Goal: Task Accomplishment & Management: Complete application form

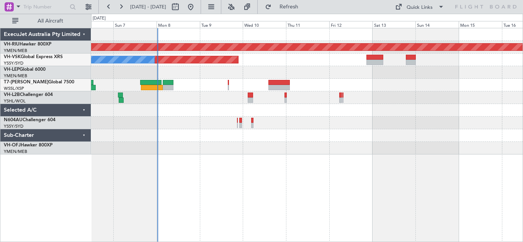
click at [202, 139] on div "Planned Maint [GEOGRAPHIC_DATA] ([GEOGRAPHIC_DATA]) Unplanned Maint Sydney ([PE…" at bounding box center [306, 91] width 431 height 126
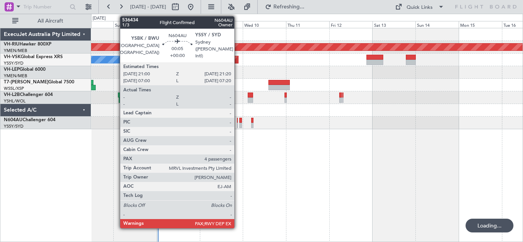
click at [238, 125] on div at bounding box center [237, 125] width 1 height 5
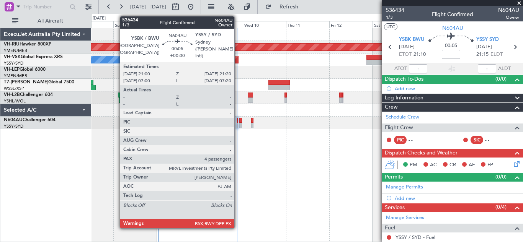
click at [238, 122] on div at bounding box center [237, 120] width 1 height 5
click at [237, 124] on div at bounding box center [237, 125] width 1 height 5
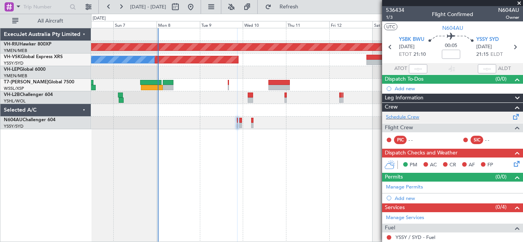
click at [511, 118] on span at bounding box center [515, 116] width 9 height 6
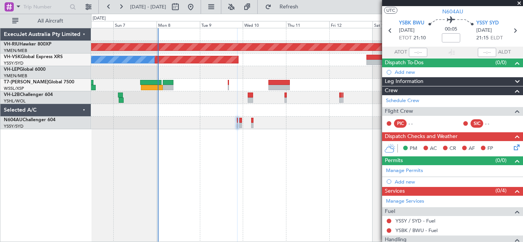
scroll to position [14, 0]
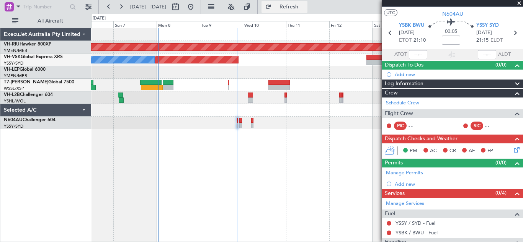
click at [305, 10] on span "Refresh" at bounding box center [289, 6] width 32 height 5
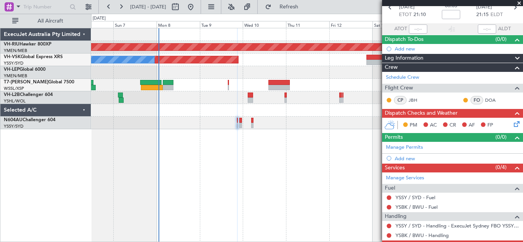
scroll to position [69, 0]
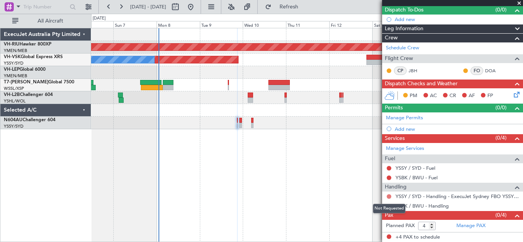
click at [388, 196] on button at bounding box center [388, 196] width 5 height 5
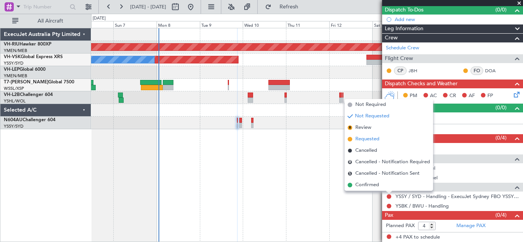
click at [361, 139] on span "Requested" at bounding box center [367, 139] width 24 height 8
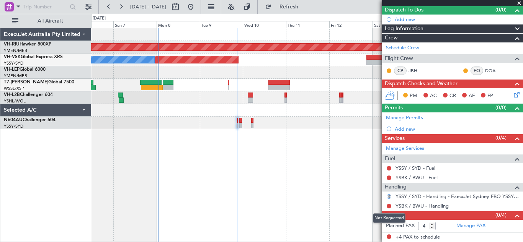
click at [389, 208] on mat-tooltip-component "Not Requested" at bounding box center [388, 218] width 43 height 20
click at [389, 206] on button at bounding box center [388, 206] width 5 height 5
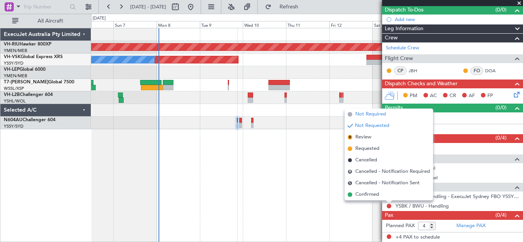
click at [362, 116] on span "Not Required" at bounding box center [370, 115] width 31 height 8
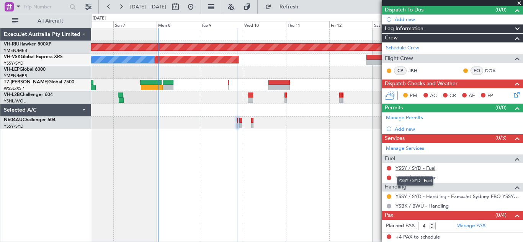
click at [408, 168] on link "YSSY / SYD - Fuel" at bounding box center [415, 168] width 40 height 7
click at [305, 8] on span "Refresh" at bounding box center [289, 6] width 32 height 5
click at [390, 168] on button at bounding box center [388, 168] width 5 height 5
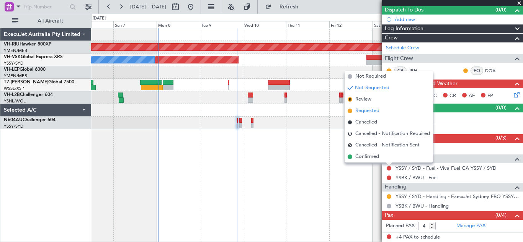
click at [364, 109] on span "Requested" at bounding box center [367, 111] width 24 height 8
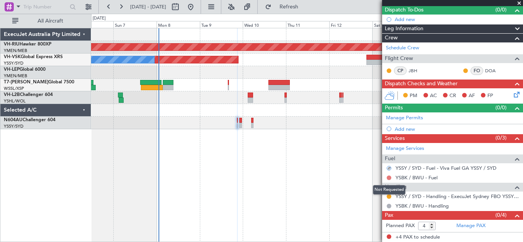
click at [389, 178] on button at bounding box center [388, 178] width 5 height 5
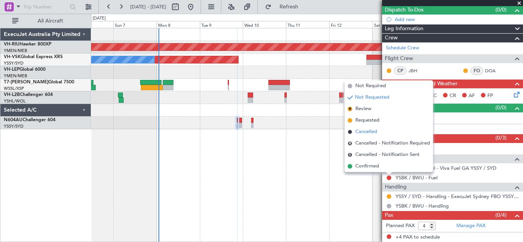
click at [360, 132] on span "Cancelled" at bounding box center [366, 132] width 22 height 8
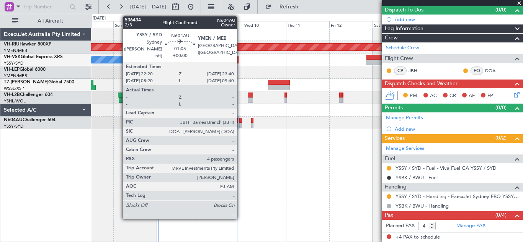
click at [240, 122] on div at bounding box center [240, 120] width 3 height 5
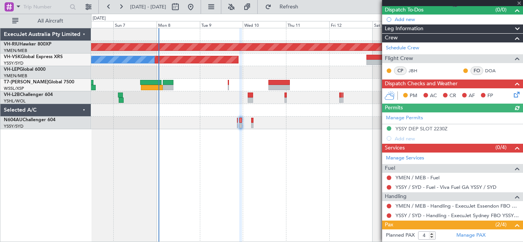
scroll to position [135, 0]
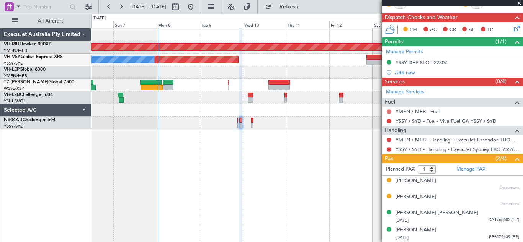
click at [388, 109] on button at bounding box center [388, 111] width 5 height 5
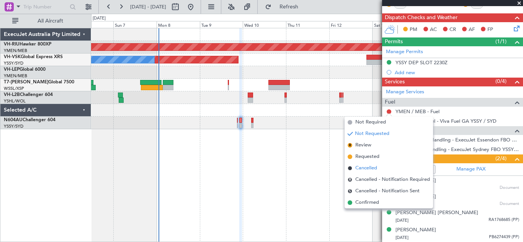
click at [364, 171] on span "Cancelled" at bounding box center [366, 169] width 22 height 8
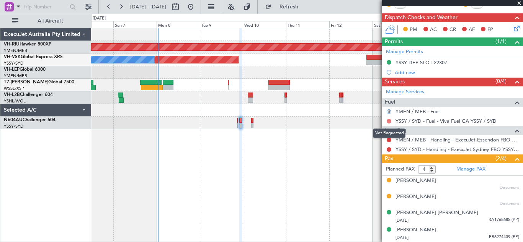
click at [389, 121] on button at bounding box center [388, 121] width 5 height 5
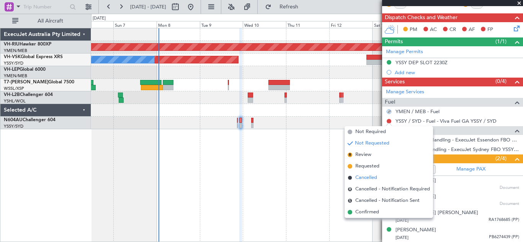
click at [370, 178] on span "Cancelled" at bounding box center [366, 178] width 22 height 8
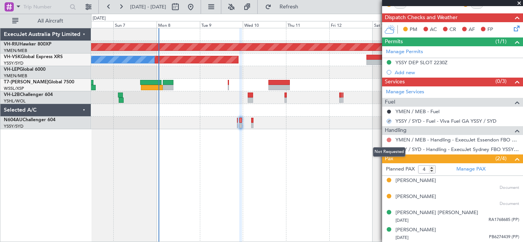
click at [388, 140] on button at bounding box center [388, 140] width 5 height 5
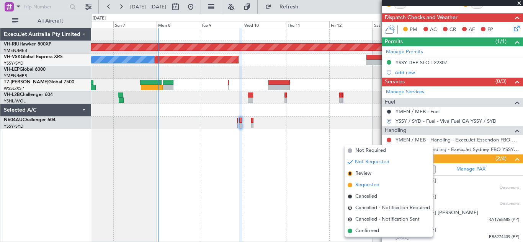
click at [367, 185] on span "Requested" at bounding box center [367, 185] width 24 height 8
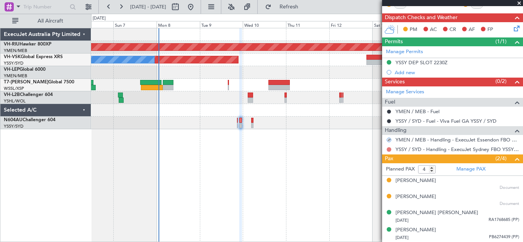
click at [389, 150] on button at bounding box center [388, 149] width 5 height 5
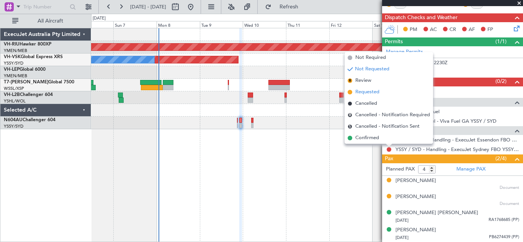
click at [364, 93] on span "Requested" at bounding box center [367, 92] width 24 height 8
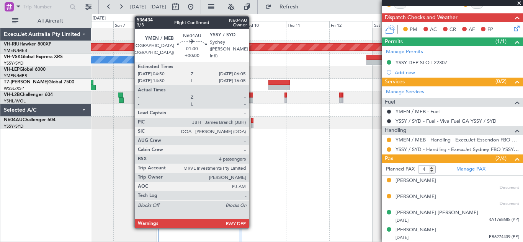
click at [252, 122] on div at bounding box center [252, 120] width 2 height 5
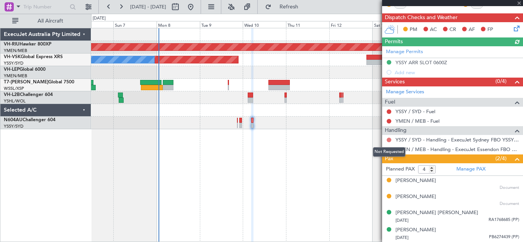
click at [388, 140] on button at bounding box center [388, 140] width 5 height 5
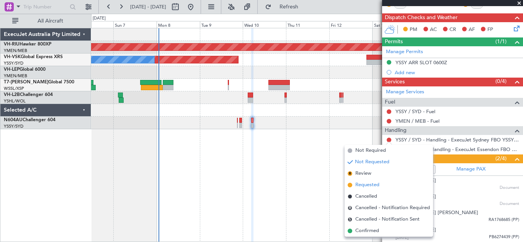
click at [360, 183] on span "Requested" at bounding box center [367, 185] width 24 height 8
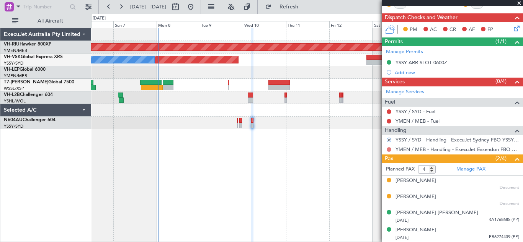
click at [390, 149] on button at bounding box center [388, 149] width 5 height 5
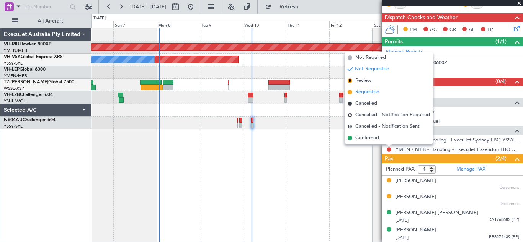
click at [363, 92] on span "Requested" at bounding box center [367, 92] width 24 height 8
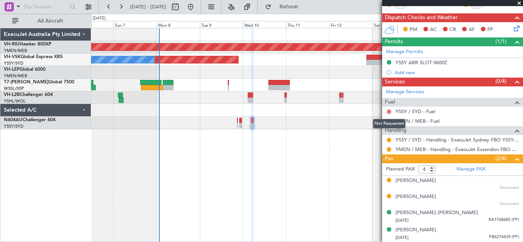
click at [389, 111] on button at bounding box center [388, 111] width 5 height 5
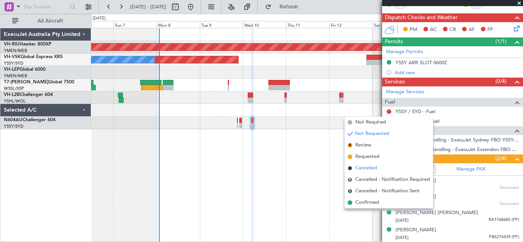
click at [361, 171] on span "Cancelled" at bounding box center [366, 169] width 22 height 8
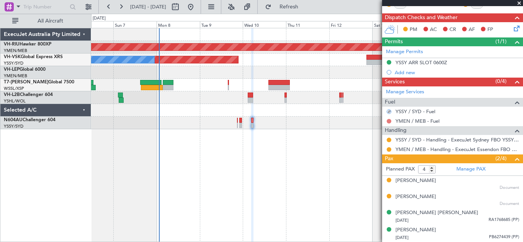
click at [389, 121] on button at bounding box center [388, 121] width 5 height 5
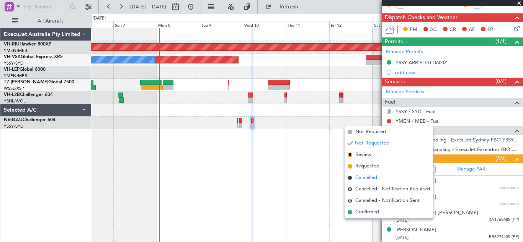
click at [364, 176] on span "Cancelled" at bounding box center [366, 178] width 22 height 8
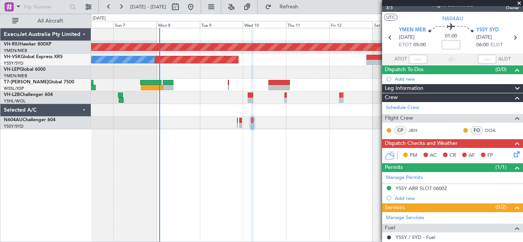
scroll to position [0, 0]
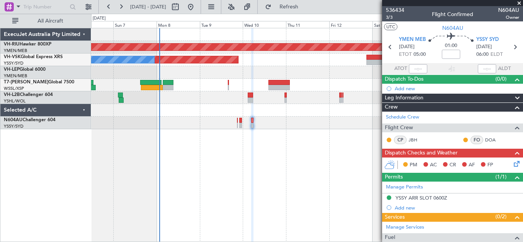
click at [519, 2] on span at bounding box center [519, 3] width 8 height 7
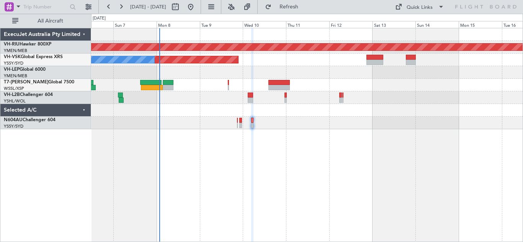
type input "0"
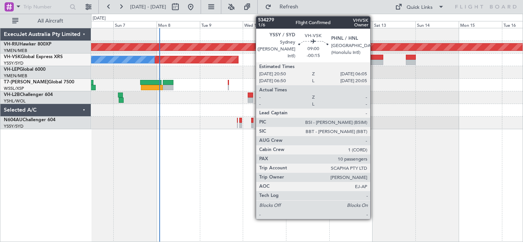
click at [373, 61] on div at bounding box center [374, 62] width 17 height 5
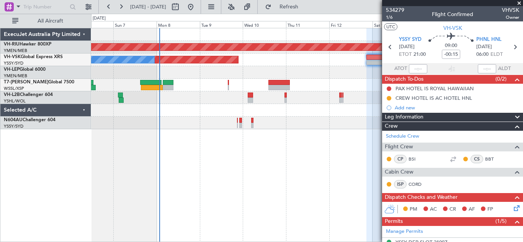
click at [520, 3] on span at bounding box center [519, 3] width 8 height 7
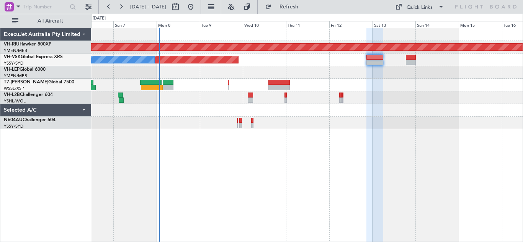
type input "0"
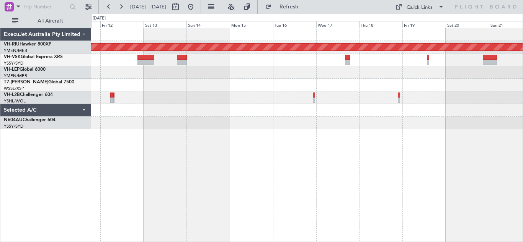
click at [191, 96] on div "Planned Maint Melbourne (Essendon) Unplanned Maint Sydney (Kingsford Smith Intl)" at bounding box center [306, 78] width 431 height 101
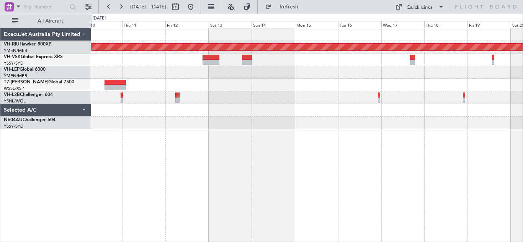
click at [213, 82] on div "Planned Maint Melbourne (Essendon) Unplanned Maint Sydney (Kingsford Smith Intl…" at bounding box center [306, 78] width 431 height 101
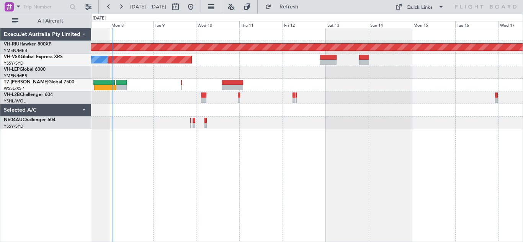
click at [280, 84] on div at bounding box center [306, 85] width 431 height 13
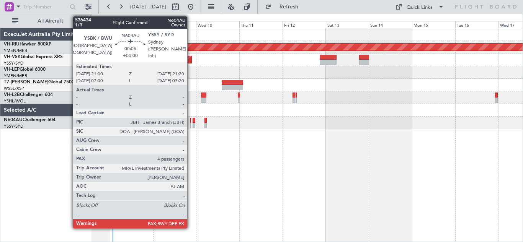
click at [191, 124] on div at bounding box center [190, 125] width 1 height 5
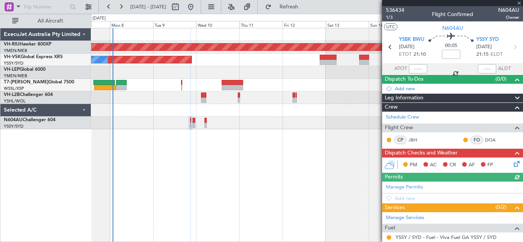
scroll to position [69, 0]
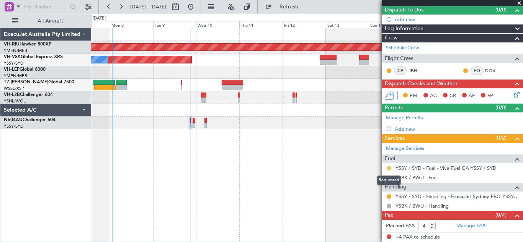
click at [389, 169] on button at bounding box center [388, 168] width 5 height 5
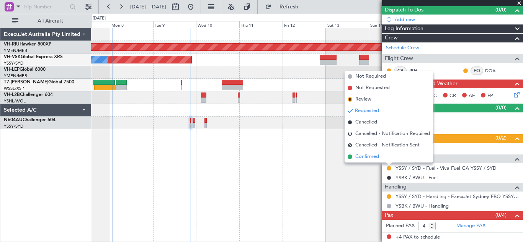
click at [369, 159] on span "Confirmed" at bounding box center [367, 157] width 24 height 8
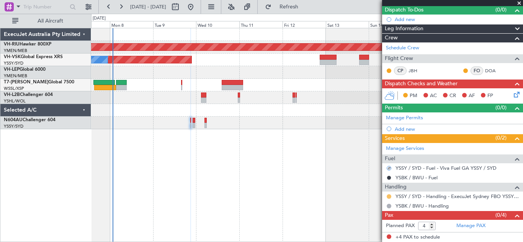
click at [388, 196] on button at bounding box center [388, 196] width 5 height 5
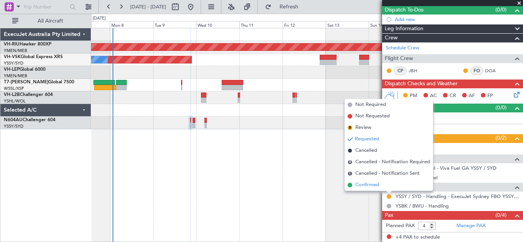
click at [369, 186] on span "Confirmed" at bounding box center [367, 185] width 24 height 8
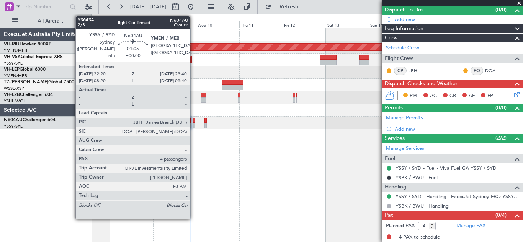
click at [193, 122] on div at bounding box center [193, 120] width 3 height 5
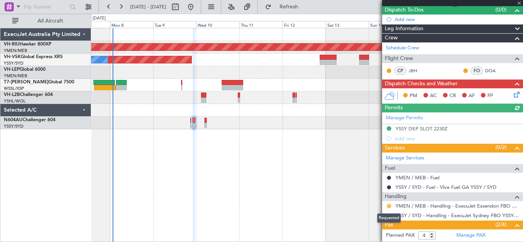
click at [388, 207] on button at bounding box center [388, 206] width 5 height 5
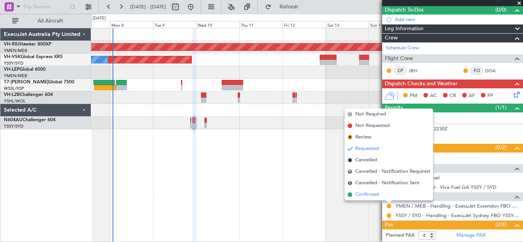
click at [367, 195] on span "Confirmed" at bounding box center [367, 195] width 24 height 8
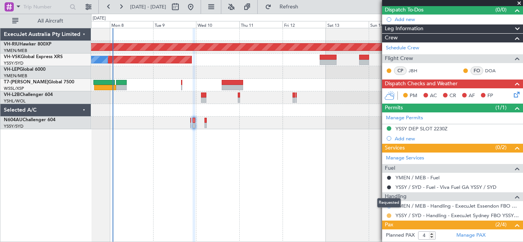
click at [388, 214] on button at bounding box center [388, 216] width 5 height 5
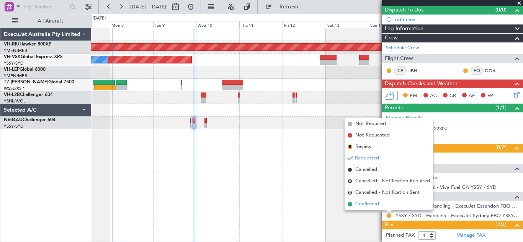
click at [365, 204] on span "Confirmed" at bounding box center [367, 205] width 24 height 8
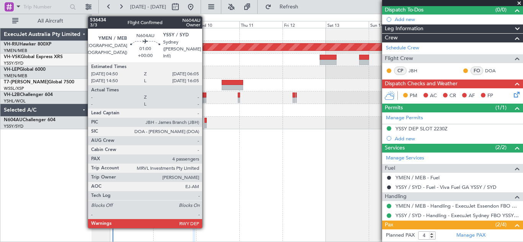
click at [205, 121] on div at bounding box center [205, 120] width 2 height 5
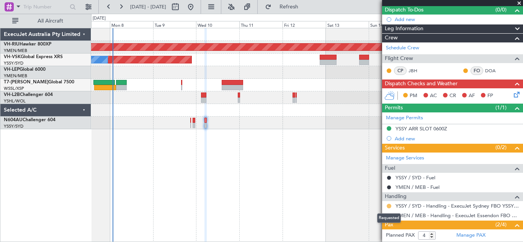
click at [387, 206] on button at bounding box center [388, 206] width 5 height 5
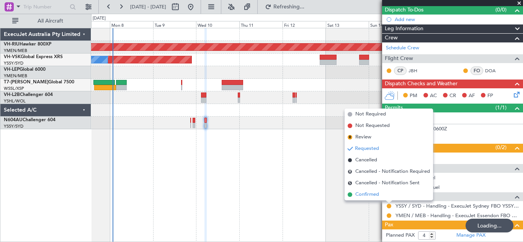
click at [364, 194] on span "Confirmed" at bounding box center [367, 195] width 24 height 8
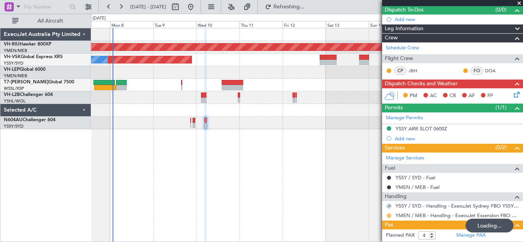
click at [388, 217] on div "Manage Services Fuel YSSY / SYD - Fuel YMEN / MEB - Fuel Handling YSSY / SYD - …" at bounding box center [452, 187] width 141 height 68
click at [388, 217] on button at bounding box center [388, 216] width 5 height 5
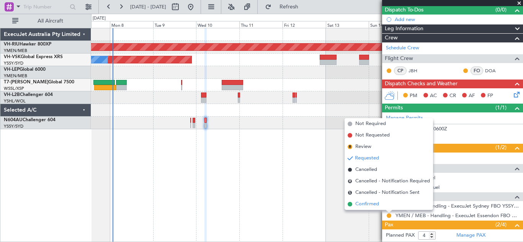
click at [376, 207] on span "Confirmed" at bounding box center [367, 205] width 24 height 8
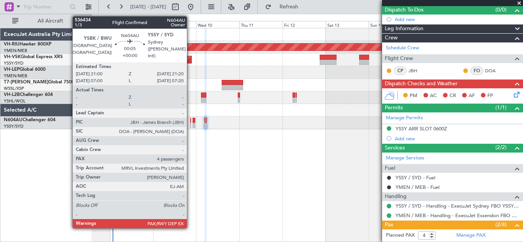
click at [190, 123] on div at bounding box center [190, 125] width 1 height 5
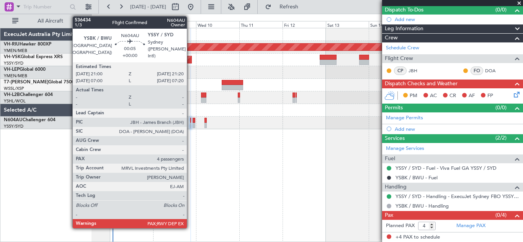
click at [190, 124] on div at bounding box center [190, 125] width 1 height 5
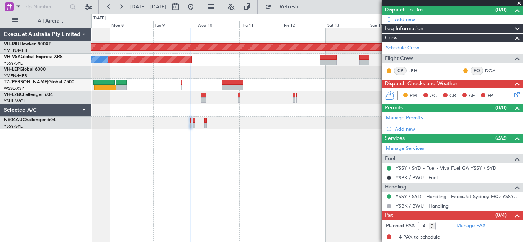
click at [519, 3] on span at bounding box center [519, 3] width 8 height 7
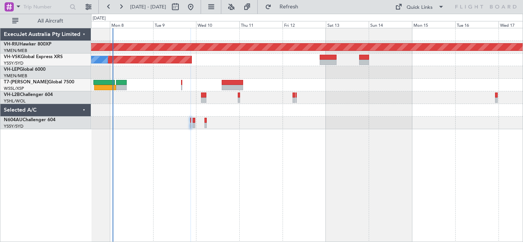
type input "0"
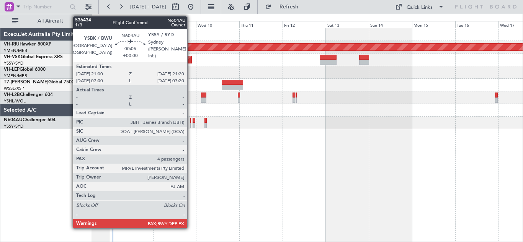
click at [191, 122] on div at bounding box center [190, 120] width 1 height 5
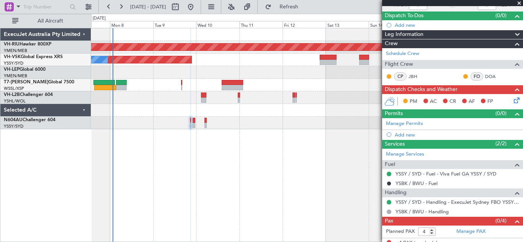
scroll to position [69, 0]
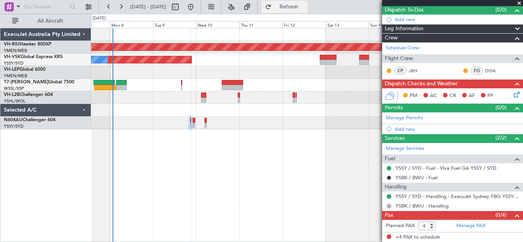
click at [305, 8] on span "Refresh" at bounding box center [289, 6] width 32 height 5
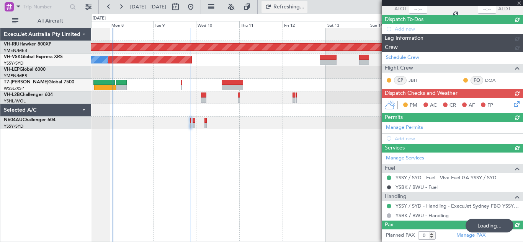
scroll to position [59, 0]
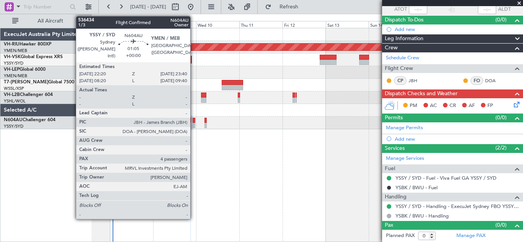
click at [194, 123] on div at bounding box center [193, 125] width 3 height 5
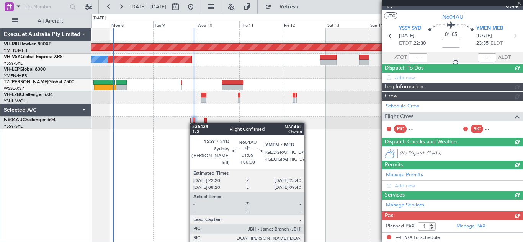
scroll to position [69, 0]
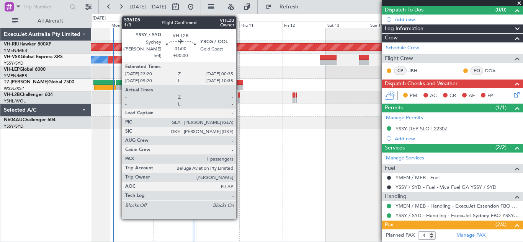
click at [240, 100] on div at bounding box center [239, 100] width 2 height 5
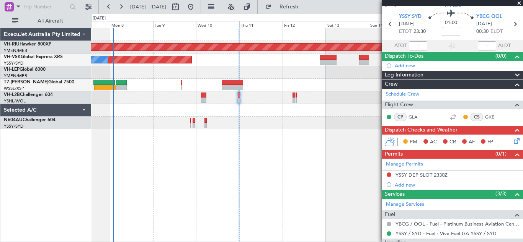
scroll to position [26, 0]
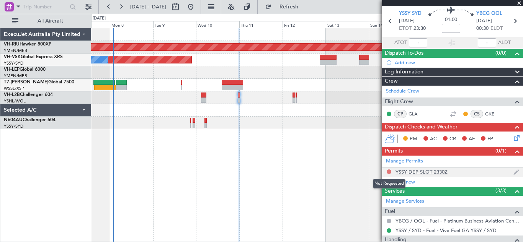
click at [390, 171] on button at bounding box center [388, 172] width 5 height 5
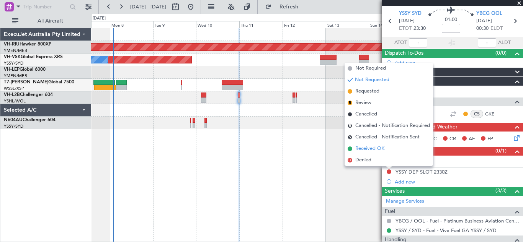
click at [370, 150] on span "Received OK" at bounding box center [369, 149] width 29 height 8
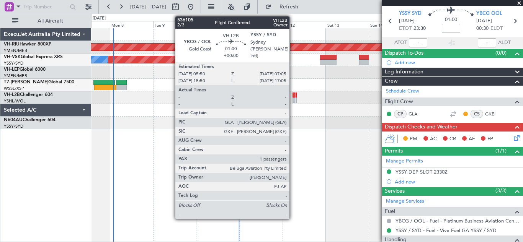
click at [293, 97] on div at bounding box center [293, 95] width 2 height 5
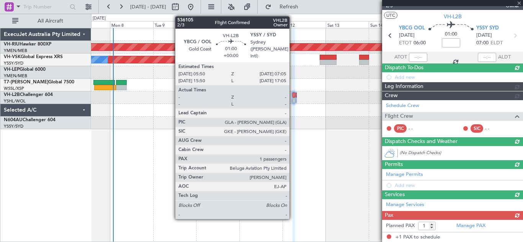
scroll to position [11, 0]
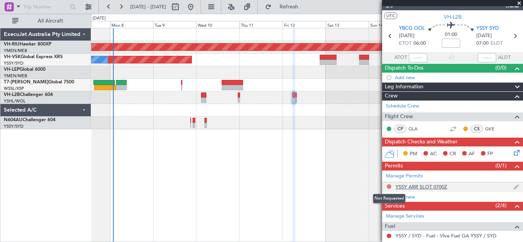
click at [389, 188] on button at bounding box center [388, 186] width 5 height 5
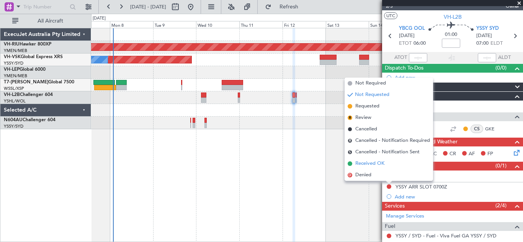
click at [368, 163] on span "Received OK" at bounding box center [369, 164] width 29 height 8
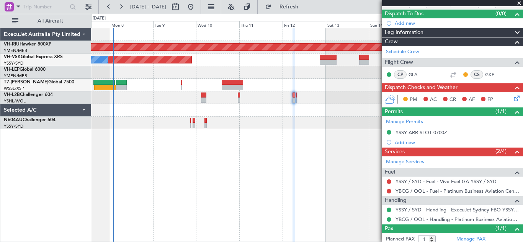
scroll to position [86, 0]
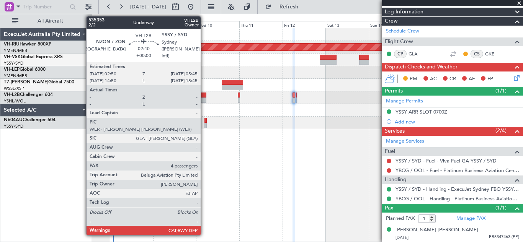
click at [204, 100] on div at bounding box center [203, 100] width 5 height 5
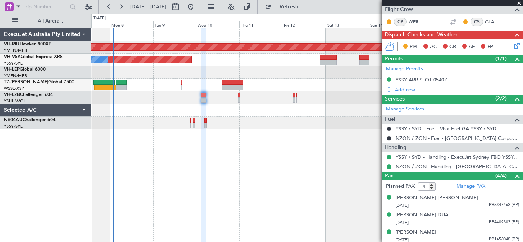
scroll to position [138, 0]
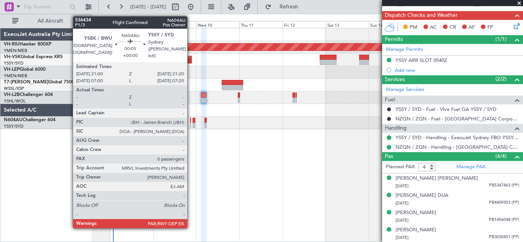
click at [191, 122] on div at bounding box center [190, 120] width 1 height 5
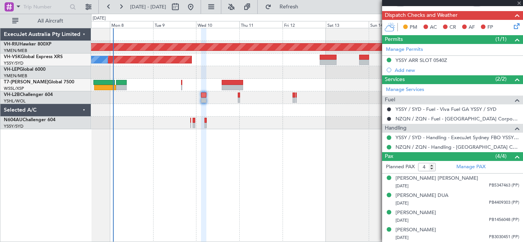
type input "0"
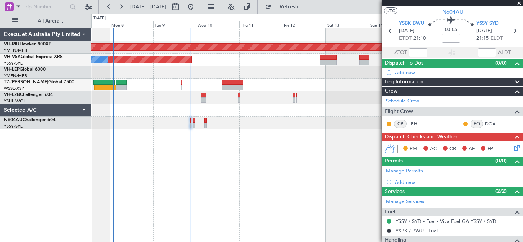
scroll to position [56, 0]
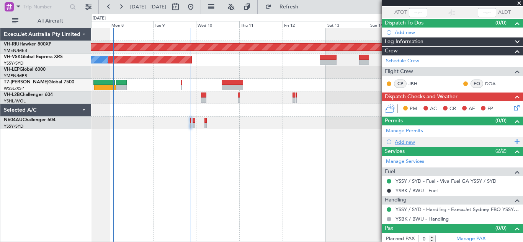
click at [512, 140] on span at bounding box center [515, 142] width 7 height 10
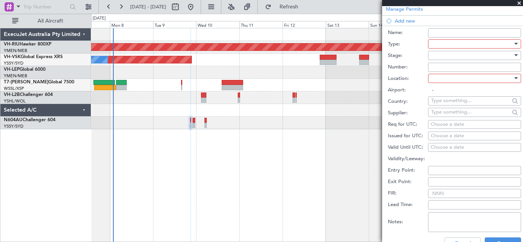
scroll to position [179, 0]
click at [442, 122] on div "Choose a date" at bounding box center [475, 124] width 88 height 8
select select "9"
select select "2025"
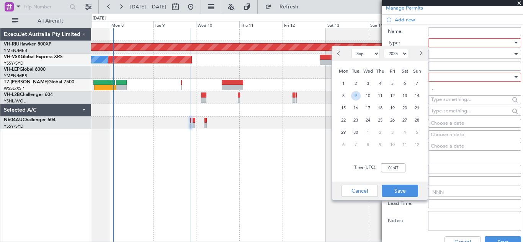
click at [356, 96] on span "9" at bounding box center [356, 96] width 10 height 10
click at [390, 168] on input "00:00" at bounding box center [393, 167] width 24 height 9
click at [391, 169] on input "00:21" at bounding box center [393, 167] width 24 height 9
click at [396, 169] on input "21:21" at bounding box center [393, 167] width 24 height 9
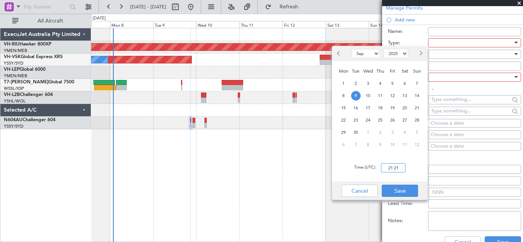
click at [396, 169] on input "21:21" at bounding box center [393, 167] width 24 height 9
type input "21:10"
click at [398, 188] on button "Save" at bounding box center [400, 191] width 36 height 12
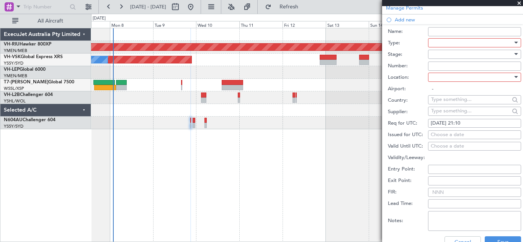
click at [445, 132] on div "Choose a date" at bounding box center [475, 135] width 88 height 8
select select "9"
select select "2025"
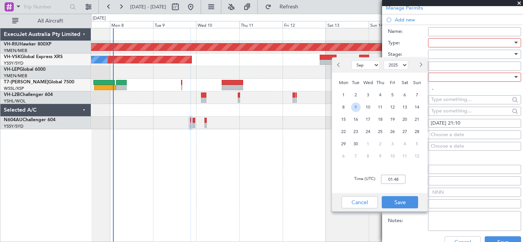
click at [356, 109] on span "9" at bounding box center [356, 108] width 10 height 10
click at [393, 178] on input "00:00" at bounding box center [393, 179] width 24 height 9
type input "21:10"
click at [397, 203] on button "Save" at bounding box center [400, 202] width 36 height 12
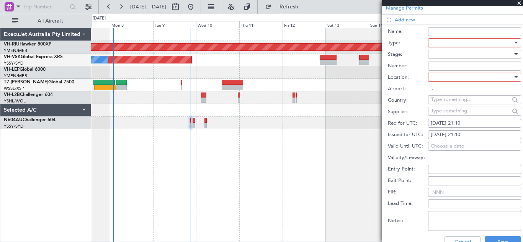
click at [439, 191] on input "FIR:" at bounding box center [474, 192] width 93 height 9
type input "09/09 2110Z"
click at [514, 77] on div at bounding box center [516, 77] width 4 height 2
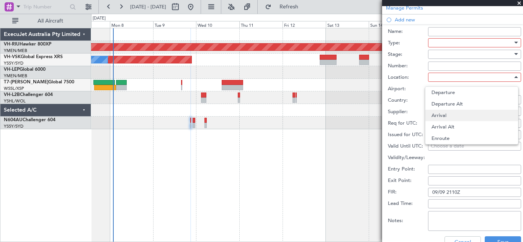
click at [458, 114] on span "Arrival" at bounding box center [471, 115] width 80 height 11
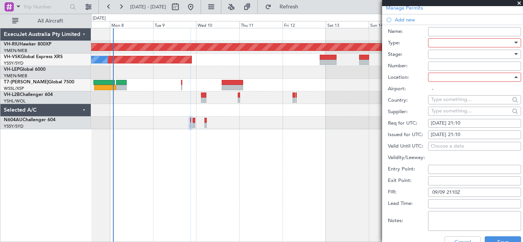
type input "YSSY / SYD"
click at [437, 65] on input "Number:" at bounding box center [474, 66] width 93 height 9
type input "09/09 2110Z"
click at [514, 55] on div at bounding box center [516, 54] width 4 height 2
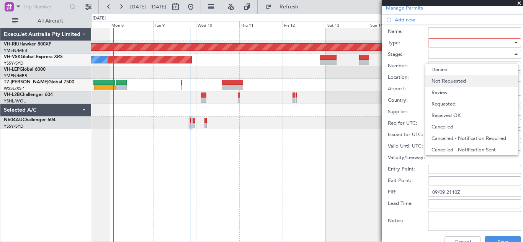
click at [455, 78] on span "Not Requested" at bounding box center [471, 80] width 80 height 11
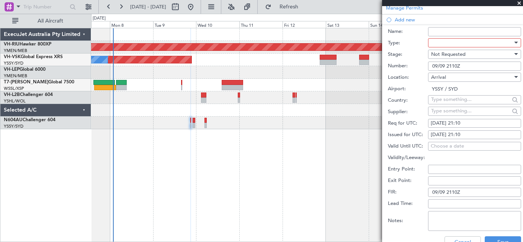
click at [514, 42] on div at bounding box center [516, 43] width 4 height 2
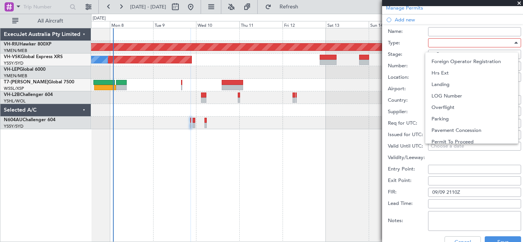
scroll to position [230, 0]
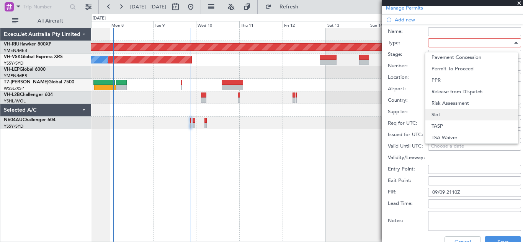
click at [479, 116] on span "Slot" at bounding box center [471, 114] width 80 height 11
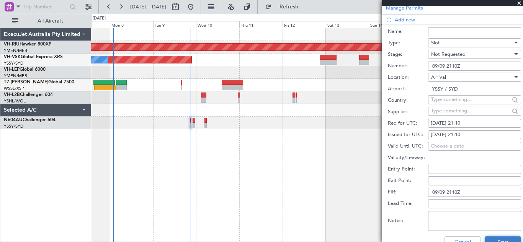
click at [497, 238] on button "Save" at bounding box center [502, 242] width 36 height 12
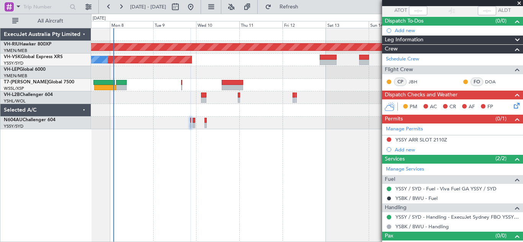
scroll to position [69, 0]
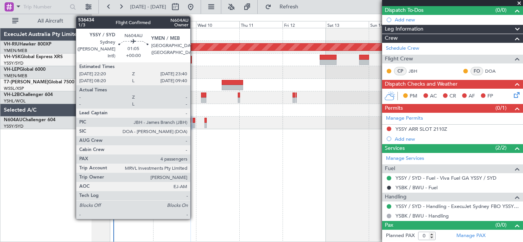
click at [194, 124] on div at bounding box center [193, 125] width 3 height 5
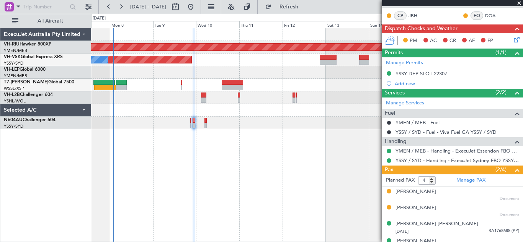
scroll to position [135, 0]
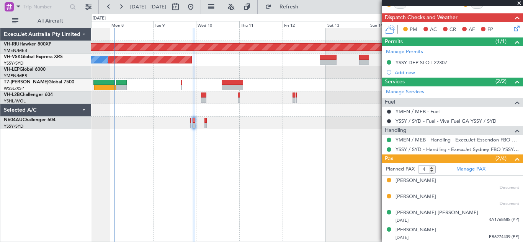
click at [519, 3] on span at bounding box center [519, 3] width 8 height 7
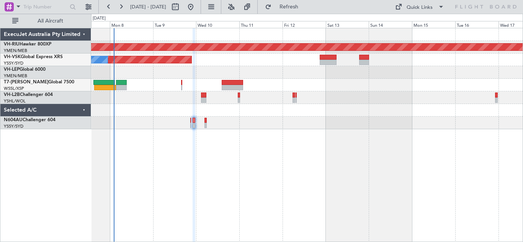
type input "0"
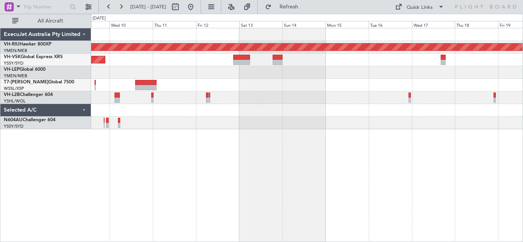
click at [310, 73] on div at bounding box center [306, 72] width 431 height 13
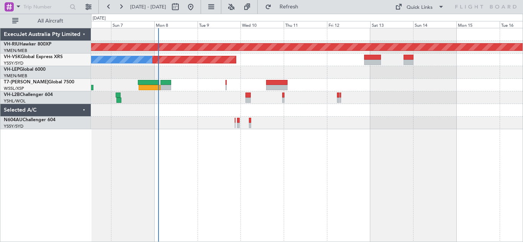
click at [295, 70] on div "Unplanned Maint Wichita (Wichita Mid-continent)" at bounding box center [306, 72] width 431 height 13
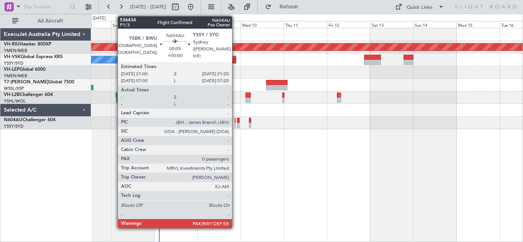
click at [235, 124] on div at bounding box center [235, 125] width 1 height 5
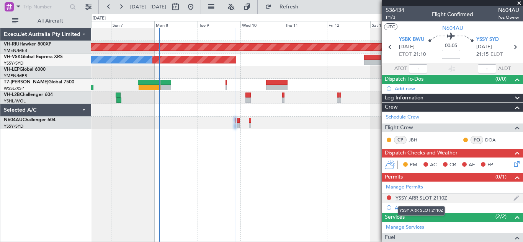
click at [429, 198] on div "YSSY ARR SLOT 2110Z" at bounding box center [421, 198] width 52 height 7
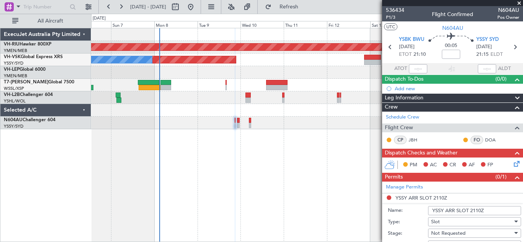
click at [481, 209] on input "YSSY ARR SLOT 2110Z" at bounding box center [474, 210] width 93 height 9
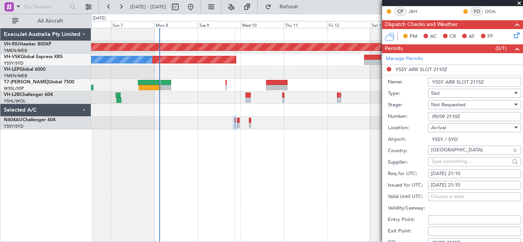
scroll to position [129, 0]
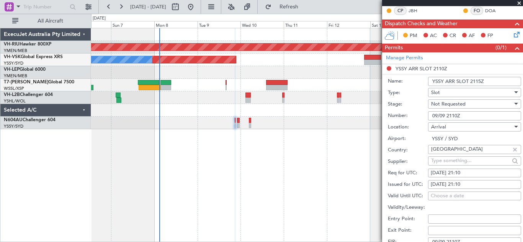
type input "YSSY ARR SLOT 2115Z"
click at [458, 115] on input "09/09 2110Z" at bounding box center [474, 115] width 93 height 9
type input "09/09 2115Z"
click at [466, 175] on div "09/09/2025 21:10" at bounding box center [475, 174] width 88 height 8
select select "9"
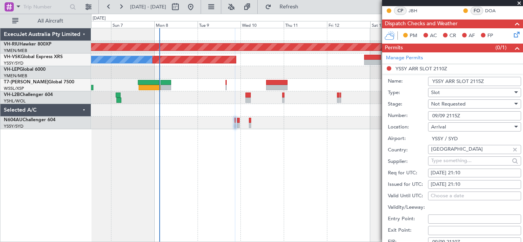
select select "2025"
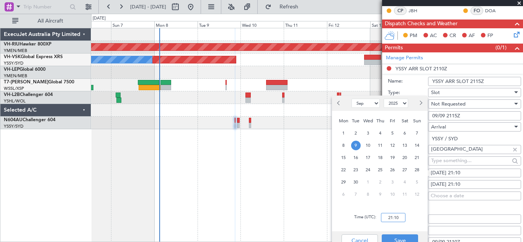
click at [392, 217] on input "21:10" at bounding box center [393, 217] width 24 height 9
type input "21:15"
click at [397, 238] on button "Save" at bounding box center [400, 241] width 36 height 12
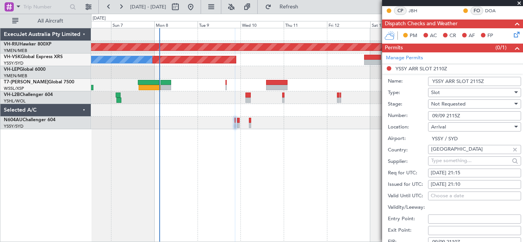
click at [472, 185] on div "09/09/2025 21:10" at bounding box center [475, 185] width 88 height 8
select select "9"
select select "2025"
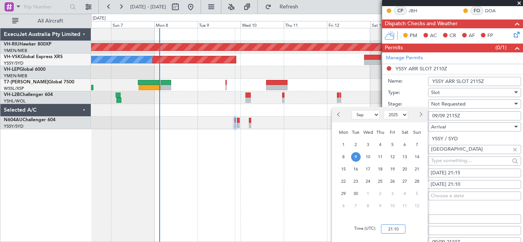
click at [390, 228] on input "21:10" at bounding box center [393, 229] width 24 height 9
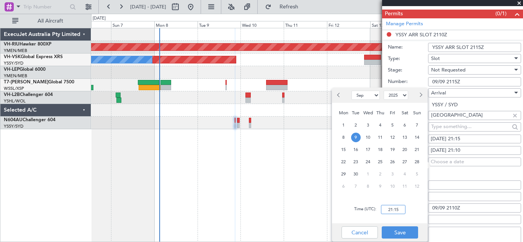
scroll to position [169, 0]
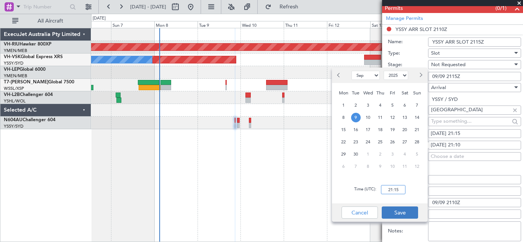
type input "21:15"
click at [404, 214] on button "Save" at bounding box center [400, 213] width 36 height 12
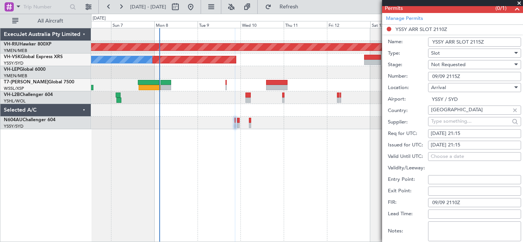
click at [458, 202] on input "09/09 2110Z" at bounding box center [474, 202] width 93 height 9
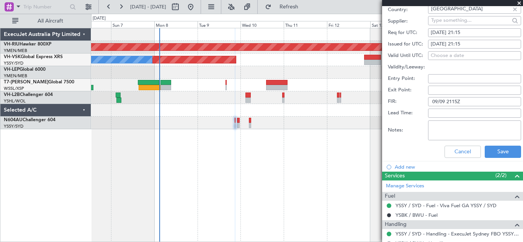
scroll to position [275, 0]
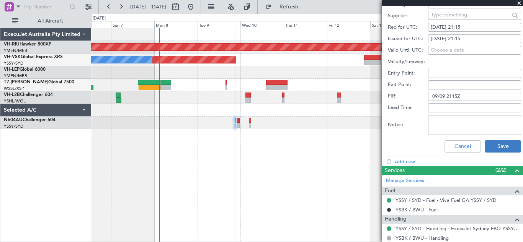
type input "09/09 2115Z"
click at [494, 146] on button "Save" at bounding box center [502, 146] width 36 height 12
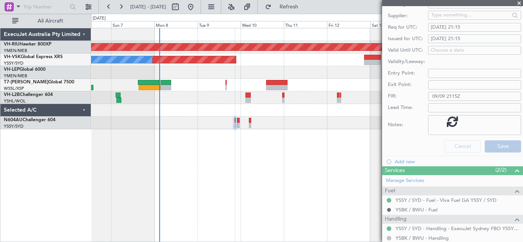
scroll to position [47, 0]
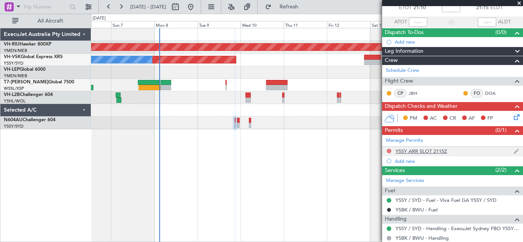
click at [390, 149] on button at bounding box center [388, 151] width 5 height 5
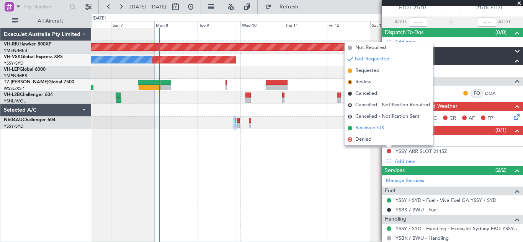
click at [368, 126] on span "Received OK" at bounding box center [369, 128] width 29 height 8
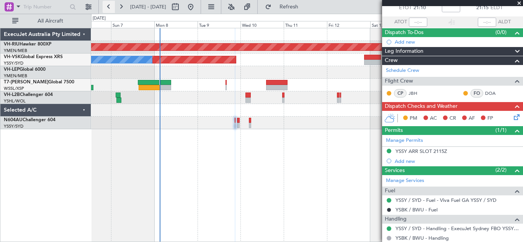
click at [110, 6] on button at bounding box center [109, 7] width 12 height 12
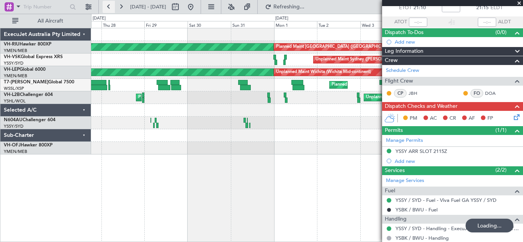
click at [110, 6] on button at bounding box center [109, 7] width 12 height 12
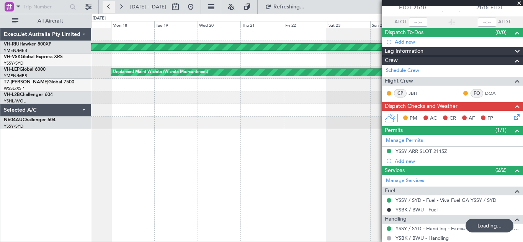
click at [110, 6] on button at bounding box center [109, 7] width 12 height 12
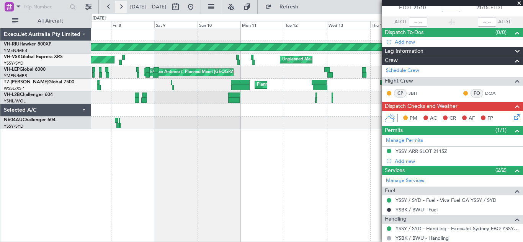
click at [121, 8] on button at bounding box center [121, 7] width 12 height 12
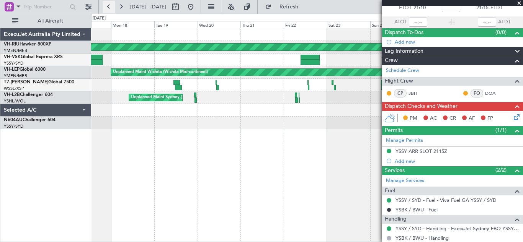
click at [109, 7] on button at bounding box center [109, 7] width 12 height 12
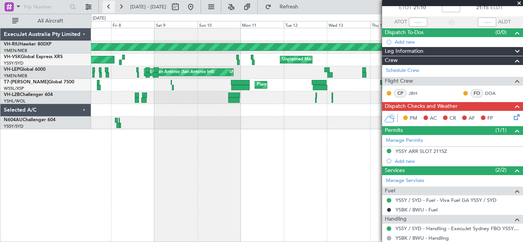
click at [109, 7] on button at bounding box center [109, 7] width 12 height 12
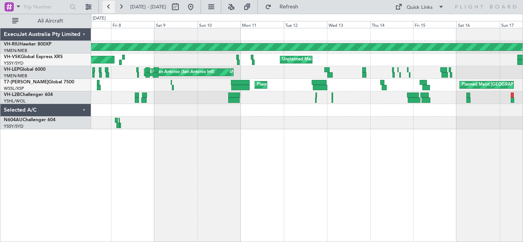
scroll to position [0, 0]
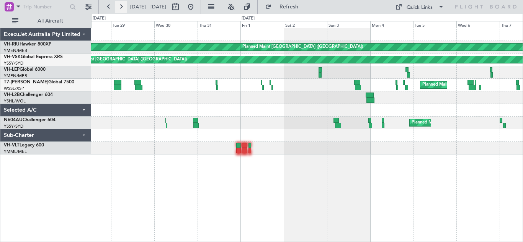
click at [122, 6] on button at bounding box center [121, 7] width 12 height 12
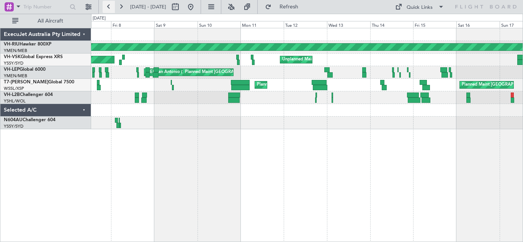
click at [111, 7] on button at bounding box center [109, 7] width 12 height 12
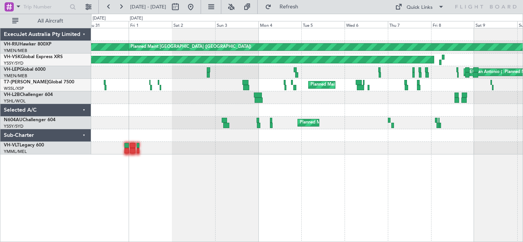
click at [364, 165] on div "Planned Maint Melbourne (Essendon) Planned Maint Melbourne (Essendon) Planned M…" at bounding box center [307, 135] width 432 height 214
click at [122, 7] on button at bounding box center [121, 7] width 12 height 12
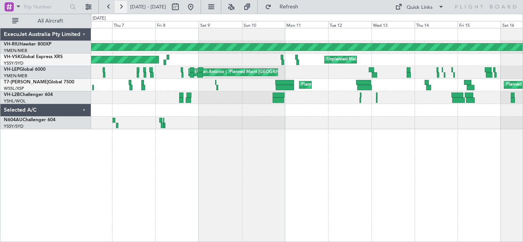
click at [122, 7] on button at bounding box center [121, 7] width 12 height 12
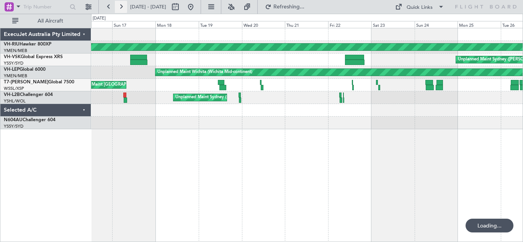
click at [122, 7] on button at bounding box center [121, 7] width 12 height 12
